Goal: Navigation & Orientation: Go to known website

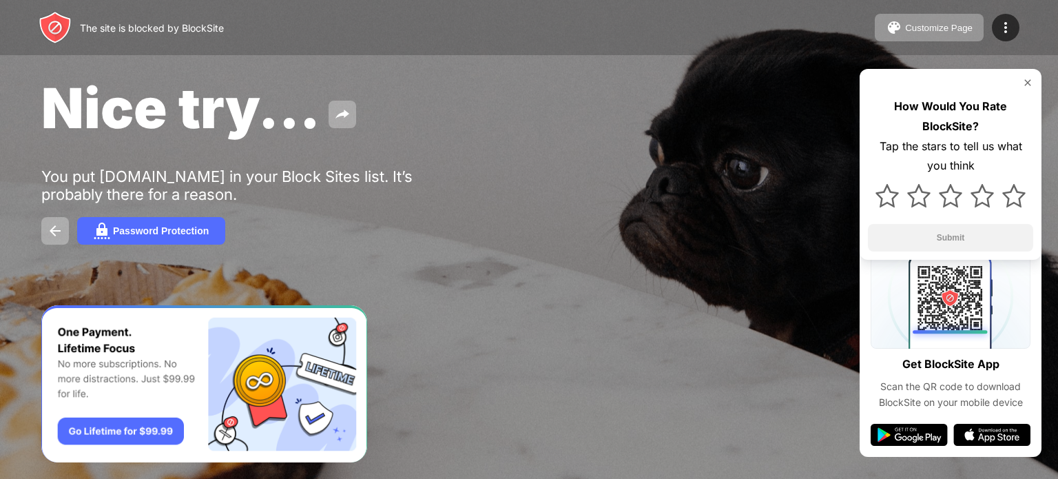
click at [1025, 83] on img at bounding box center [1028, 82] width 11 height 11
